Goal: Task Accomplishment & Management: Complete application form

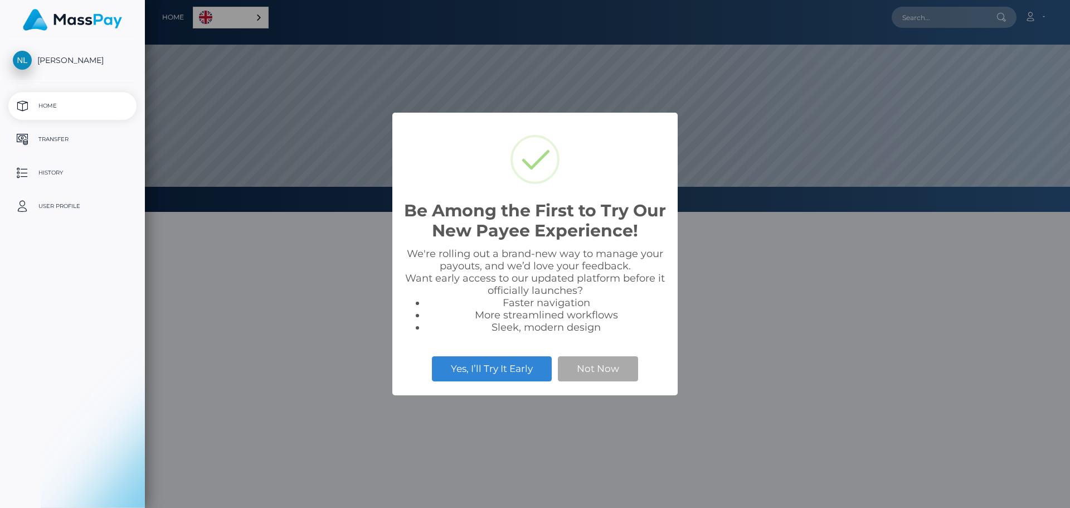
select select
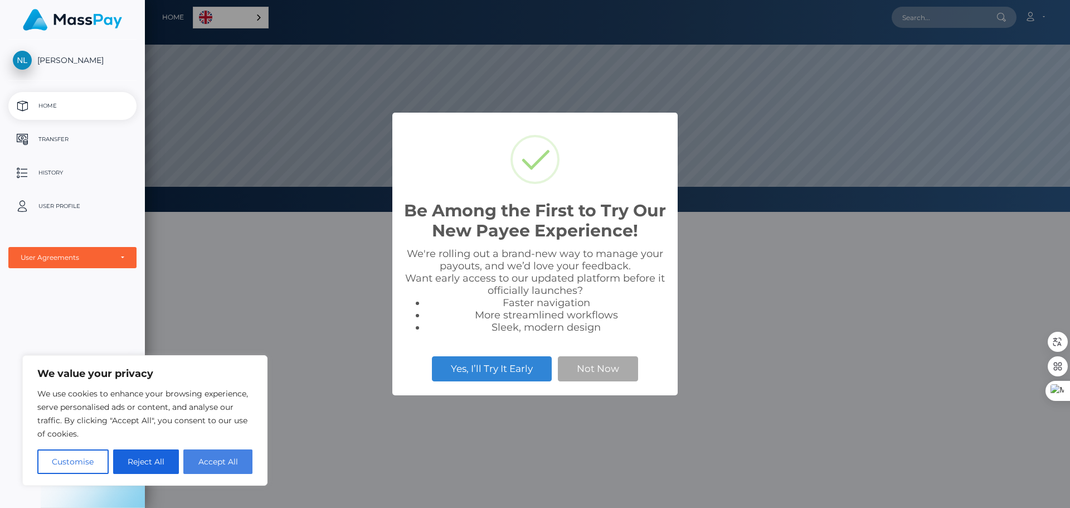
click at [233, 462] on button "Accept All" at bounding box center [217, 461] width 69 height 25
checkbox input "true"
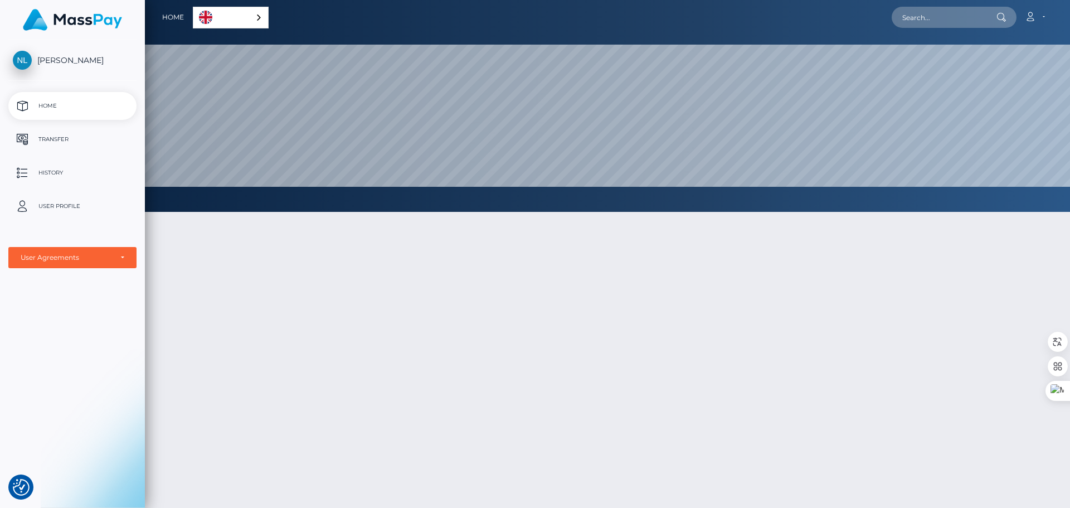
click at [260, 18] on div "English" at bounding box center [231, 18] width 76 height 22
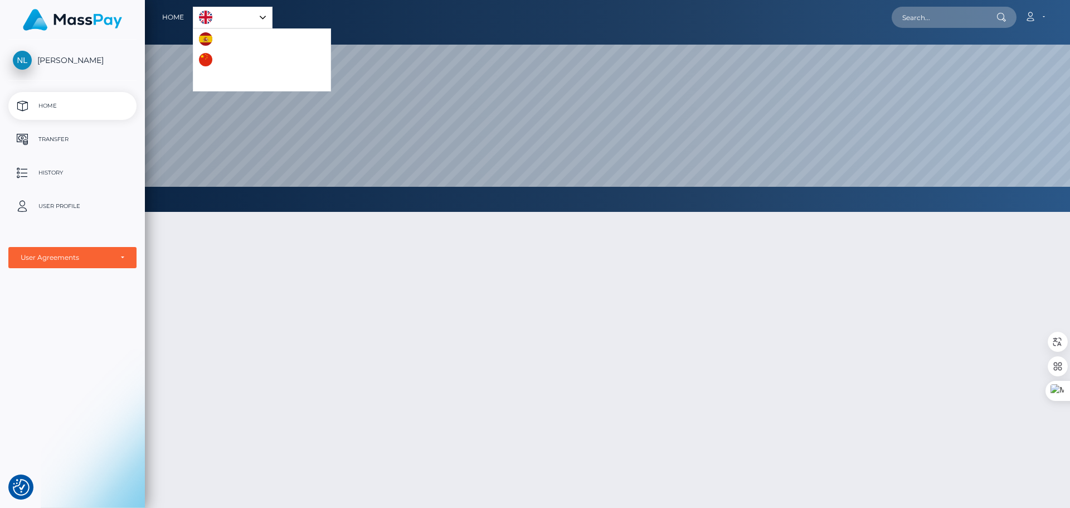
click at [260, 17] on div "English" at bounding box center [233, 18] width 80 height 22
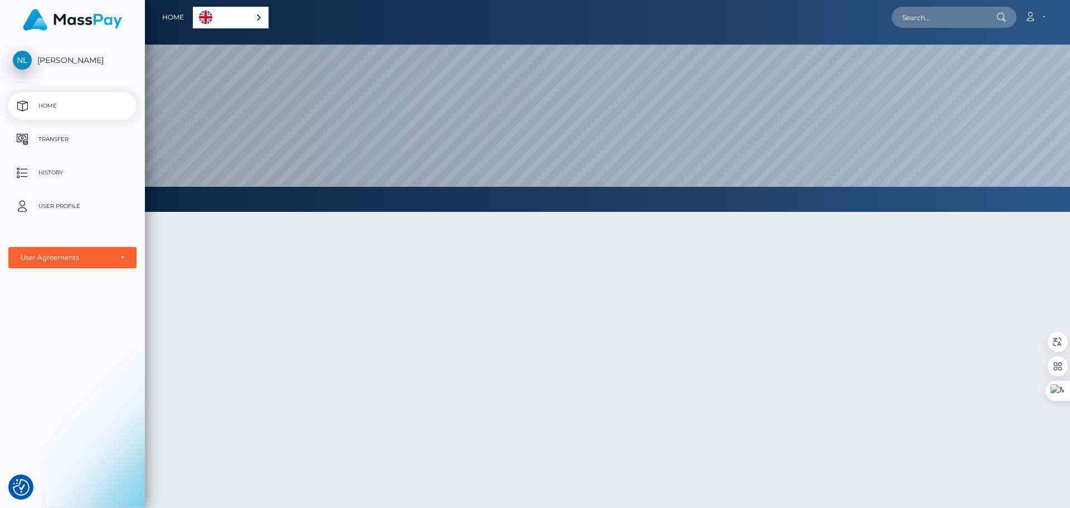
click at [50, 105] on p "Home" at bounding box center [72, 105] width 119 height 17
